Goal: Find specific page/section: Find specific page/section

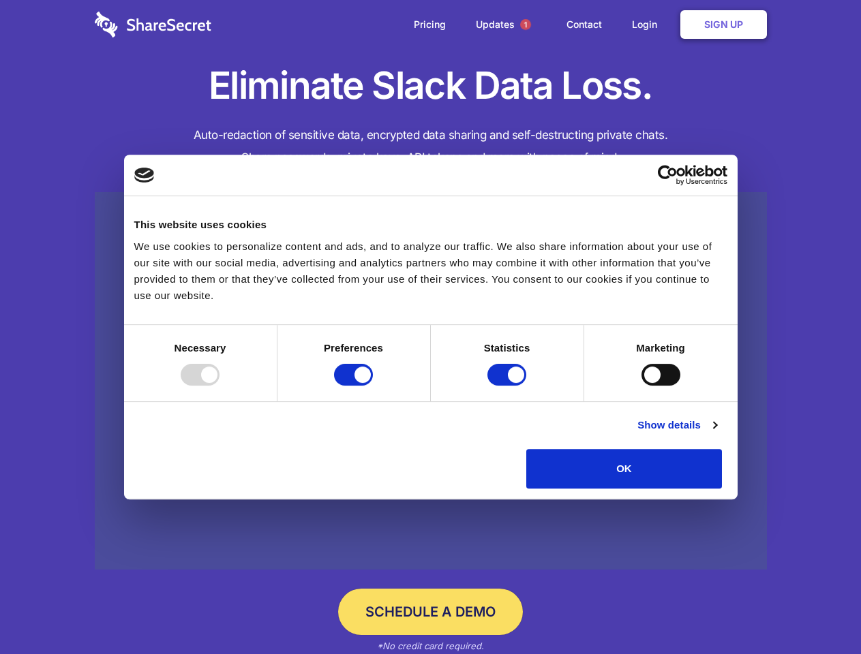
click at [219, 386] on div at bounding box center [200, 375] width 39 height 22
click at [373, 386] on input "Preferences" at bounding box center [353, 375] width 39 height 22
checkbox input "false"
click at [508, 386] on input "Statistics" at bounding box center [506, 375] width 39 height 22
checkbox input "false"
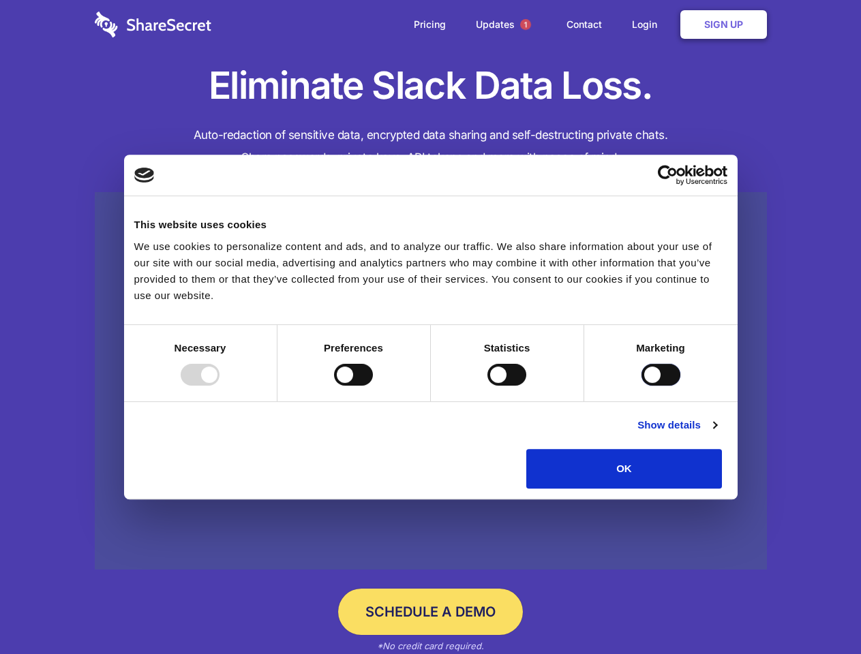
click at [641, 386] on input "Marketing" at bounding box center [660, 375] width 39 height 22
checkbox input "true"
click at [716, 433] on link "Show details" at bounding box center [676, 425] width 79 height 16
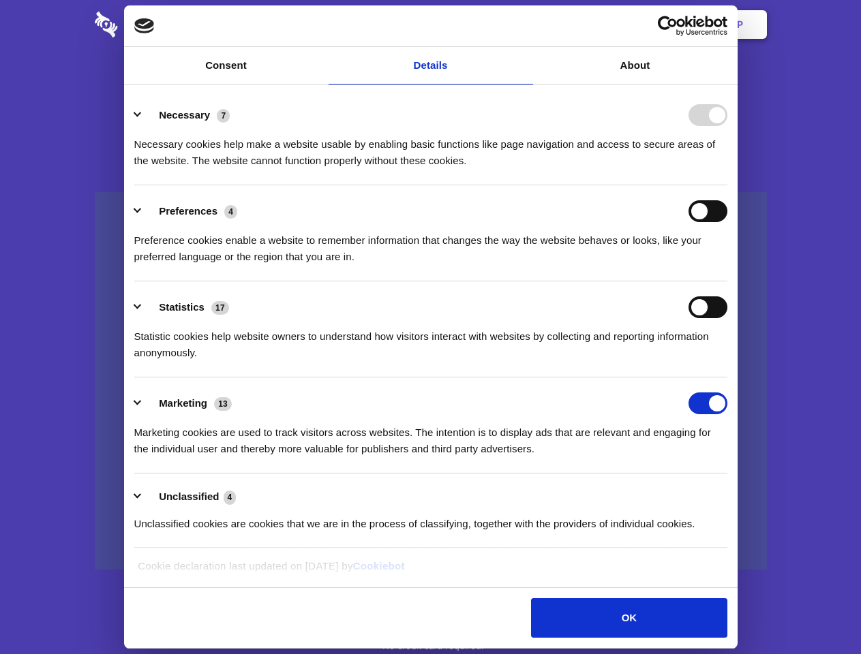
click at [733, 493] on ul "Necessary 7 Necessary cookies help make a website usable by enabling basic func…" at bounding box center [430, 318] width 606 height 459
click at [525, 25] on span "1" at bounding box center [525, 24] width 11 height 11
